Goal: Navigation & Orientation: Find specific page/section

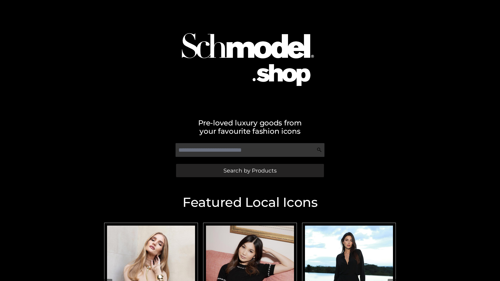
click at [250, 171] on span "Search by Products" at bounding box center [250, 170] width 53 height 5
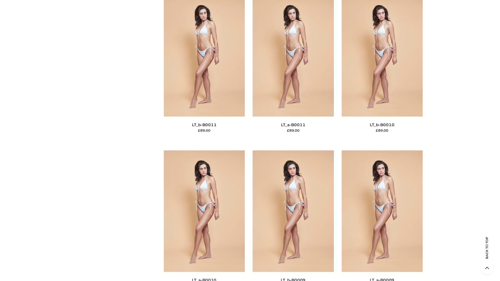
scroll to position [2340, 0]
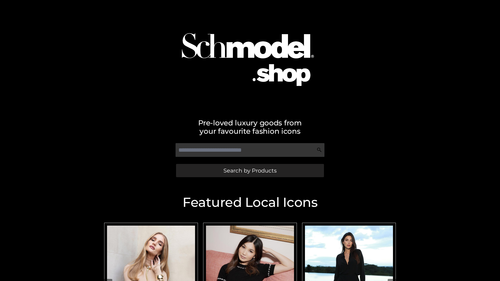
click at [250, 171] on span "Search by Products" at bounding box center [250, 170] width 53 height 5
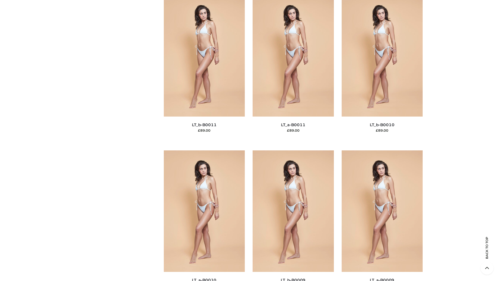
scroll to position [2340, 0]
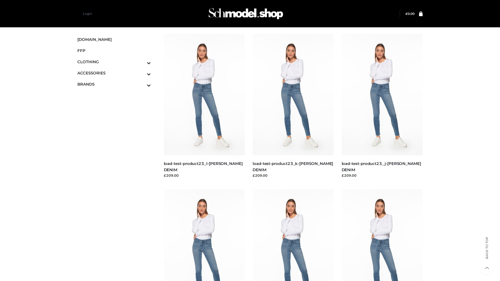
scroll to position [457, 0]
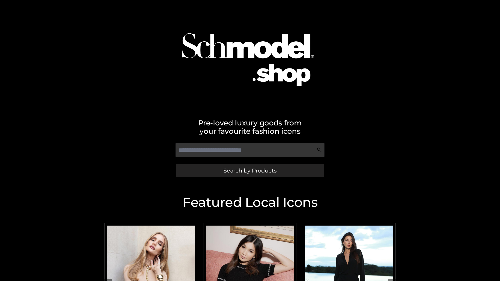
click at [250, 171] on span "Search by Products" at bounding box center [250, 170] width 53 height 5
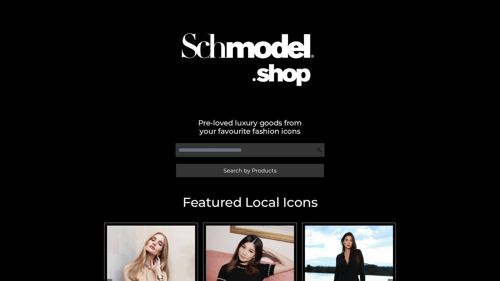
click at [250, 171] on span "Search by Products" at bounding box center [250, 170] width 53 height 5
